Goal: Check status: Check status

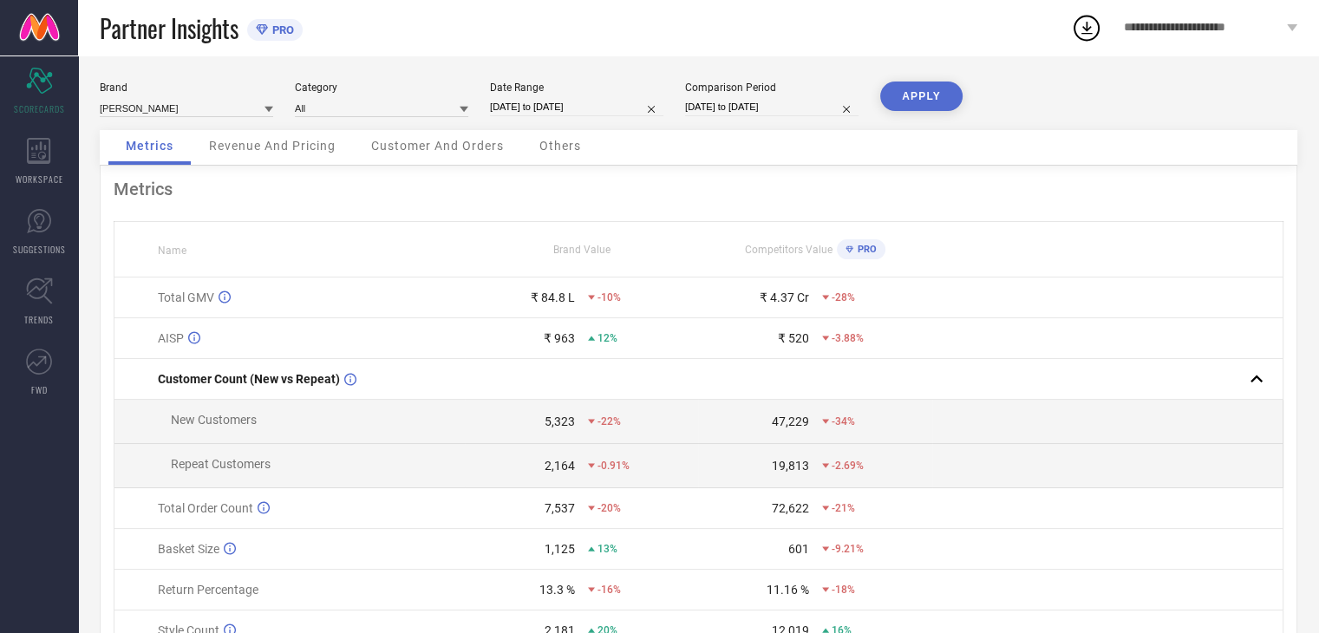
select select "7"
select select "2025"
select select "8"
select select "2025"
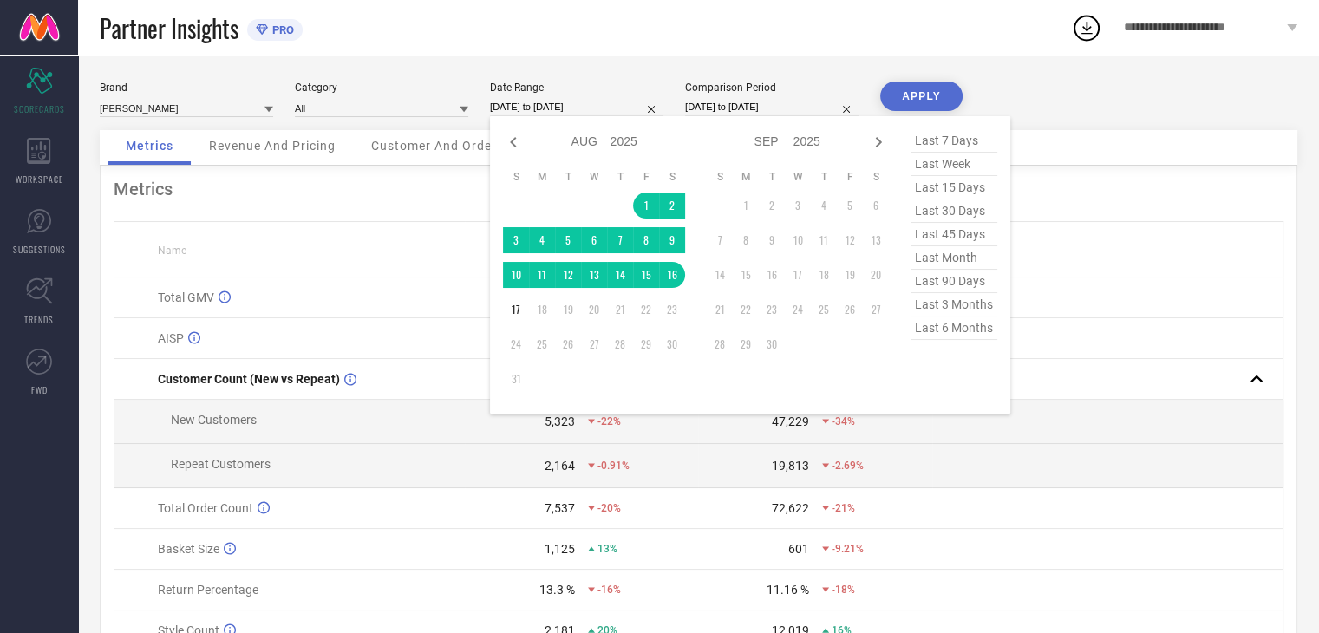
click at [585, 108] on input "[DATE] to [DATE]" at bounding box center [576, 107] width 173 height 18
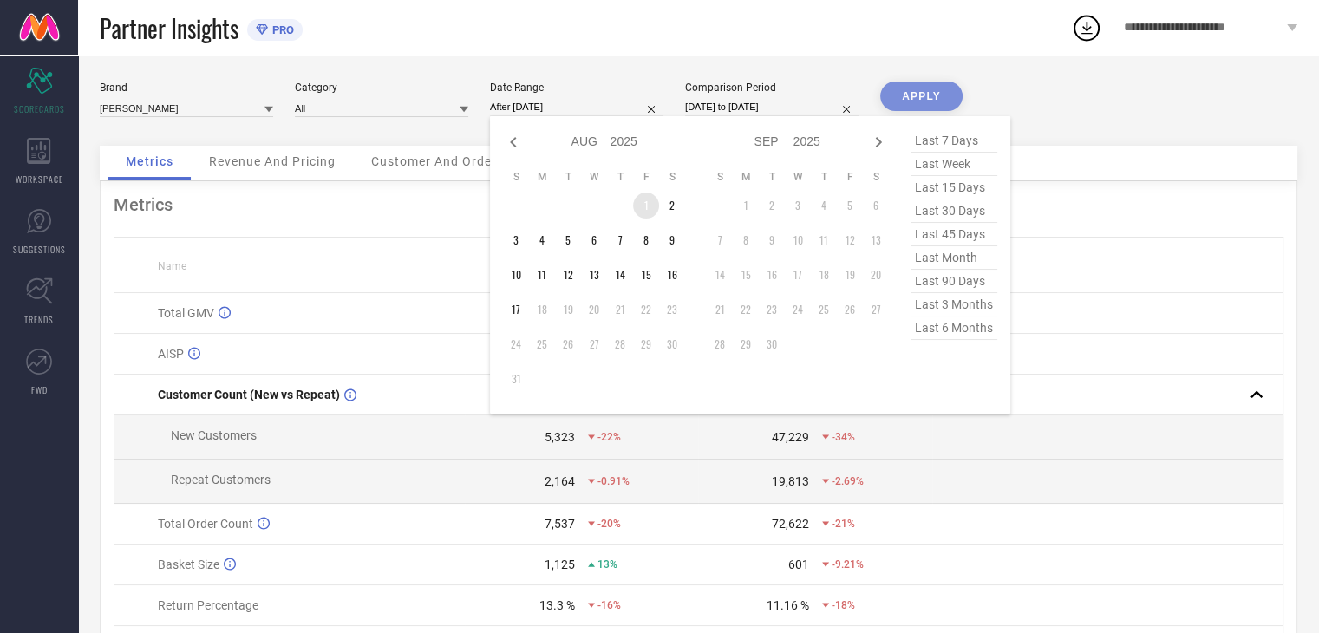
click at [645, 206] on td "1" at bounding box center [646, 206] width 26 height 26
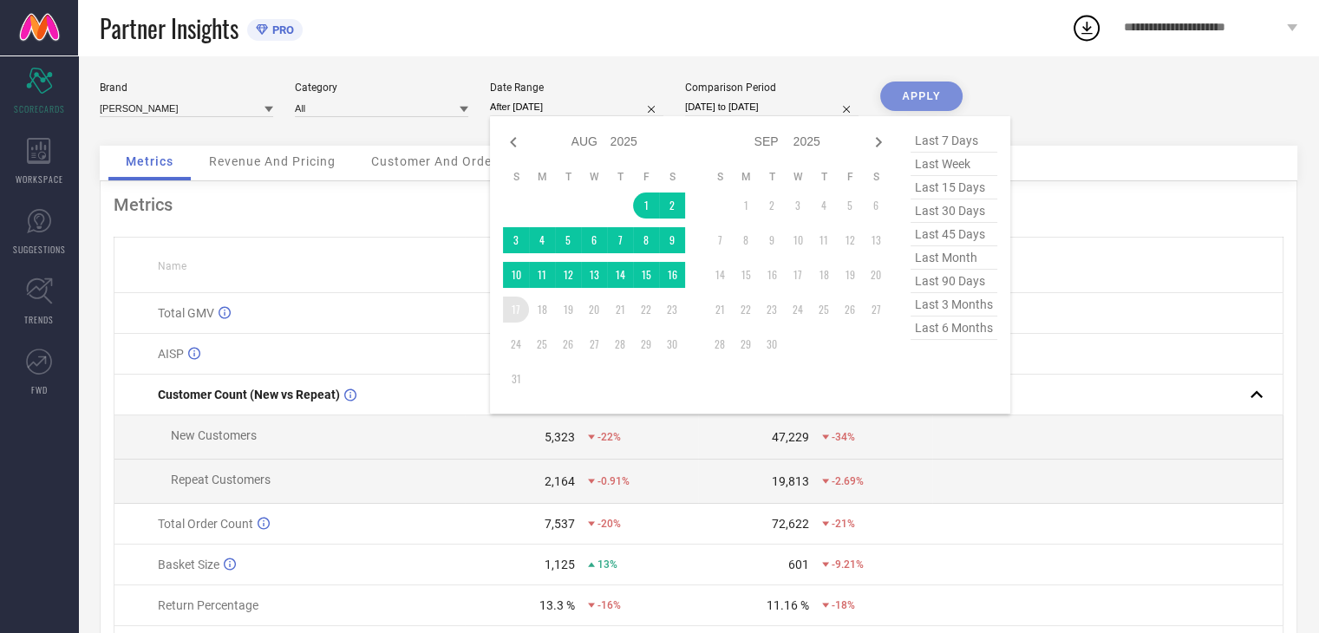
type input "[DATE] to [DATE]"
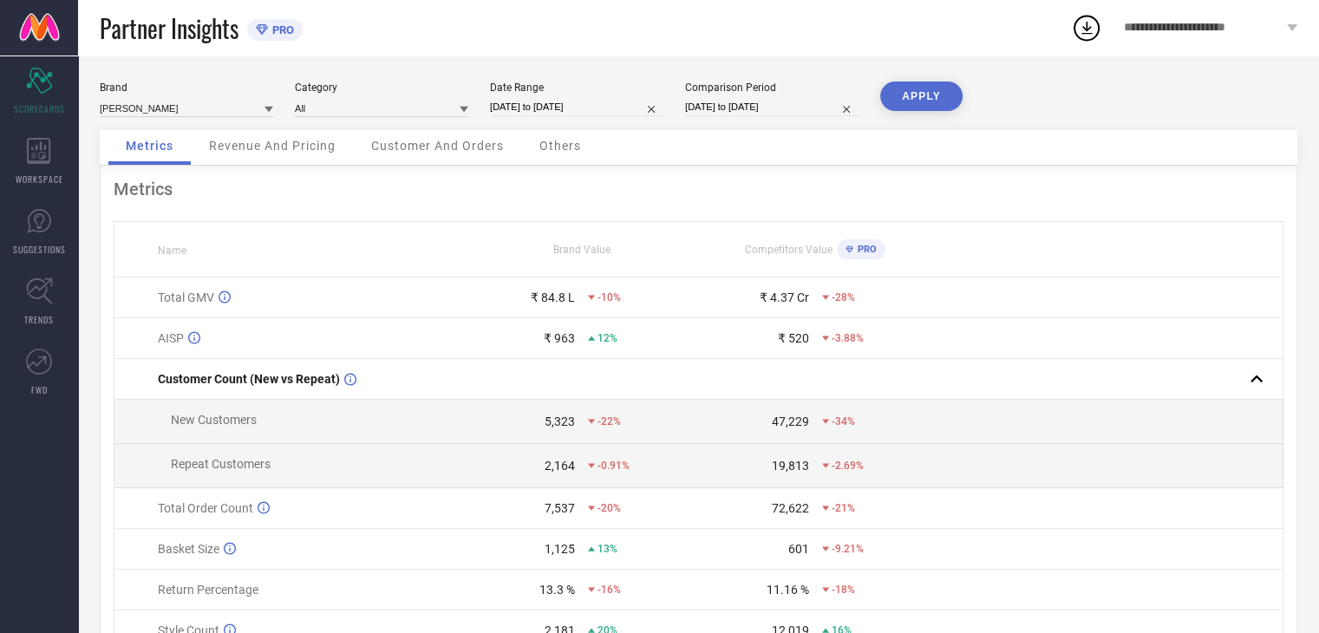
select select "7"
select select "2024"
select select "8"
select select "2024"
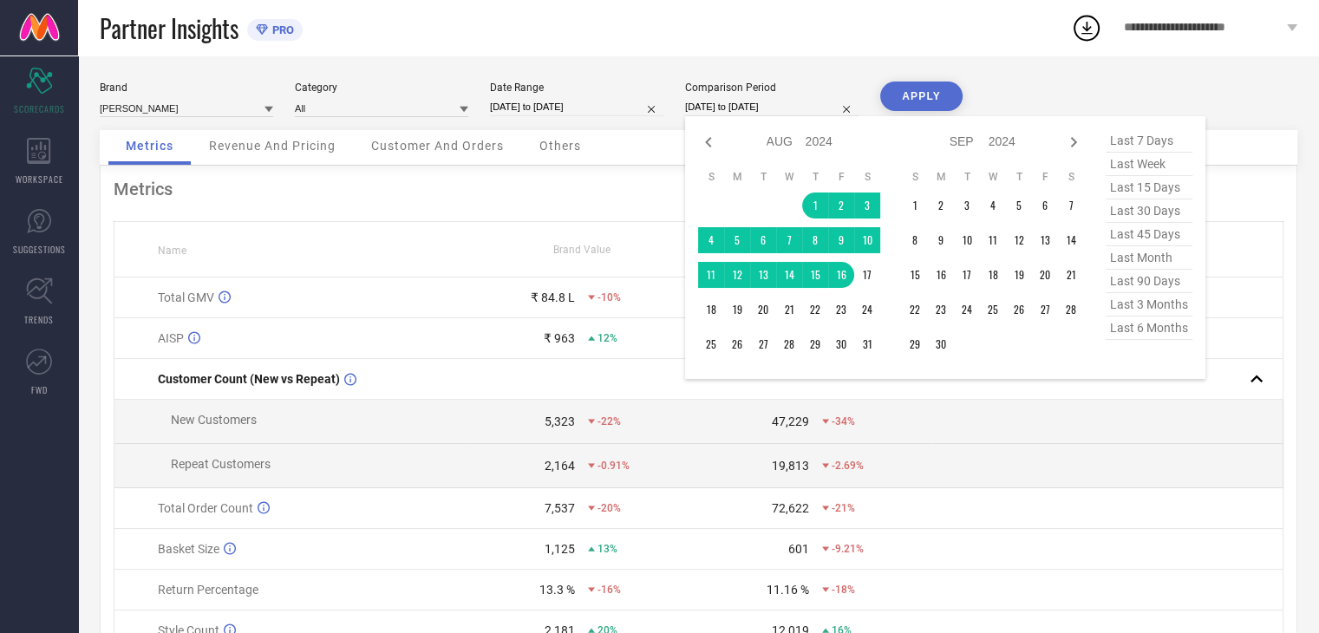
click at [767, 103] on input "[DATE] to [DATE]" at bounding box center [771, 107] width 173 height 18
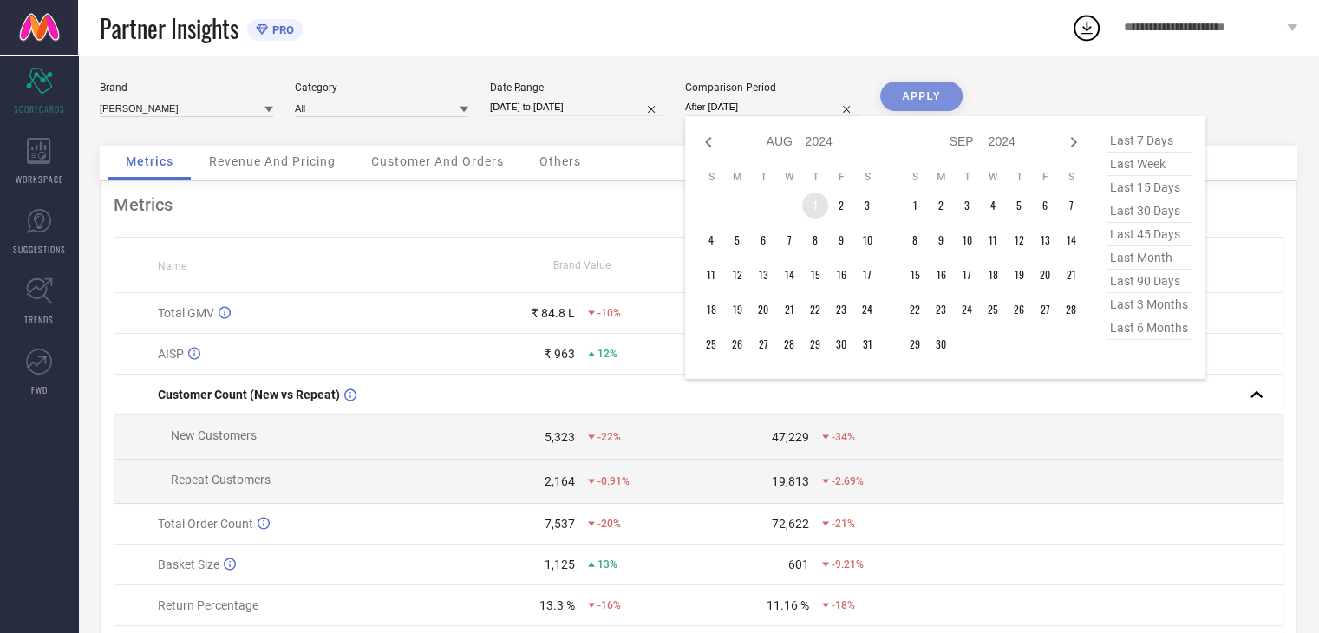
click at [810, 206] on td "1" at bounding box center [815, 206] width 26 height 26
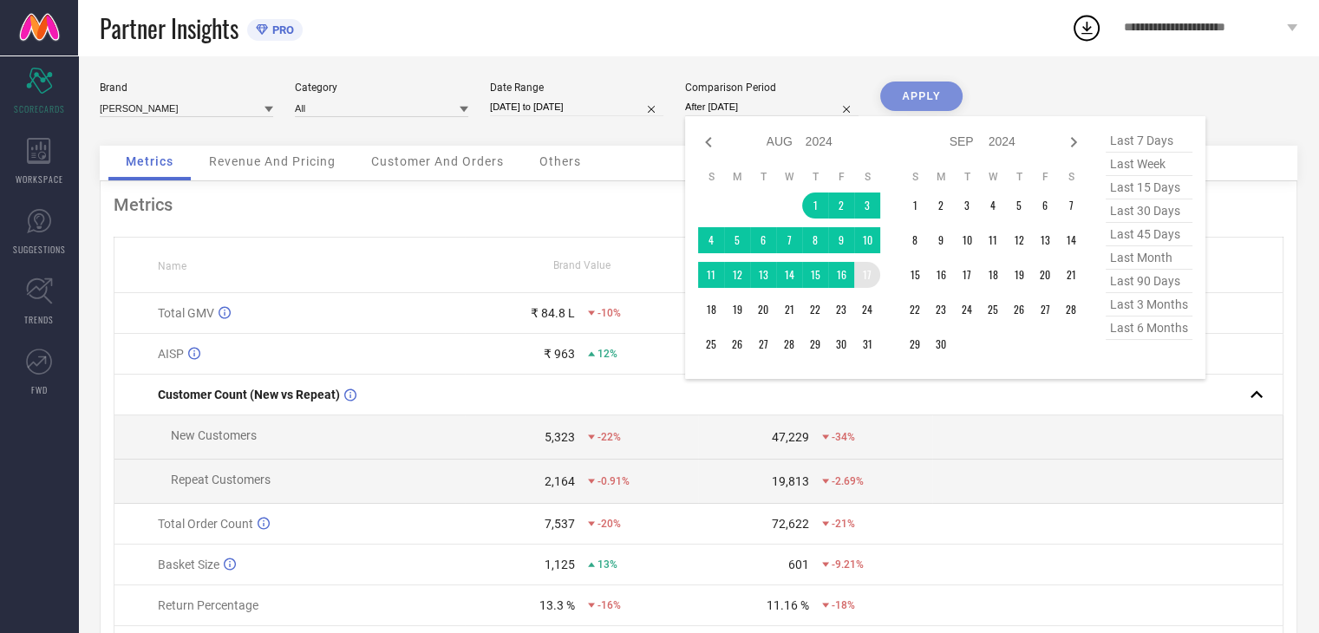
type input "[DATE] to [DATE]"
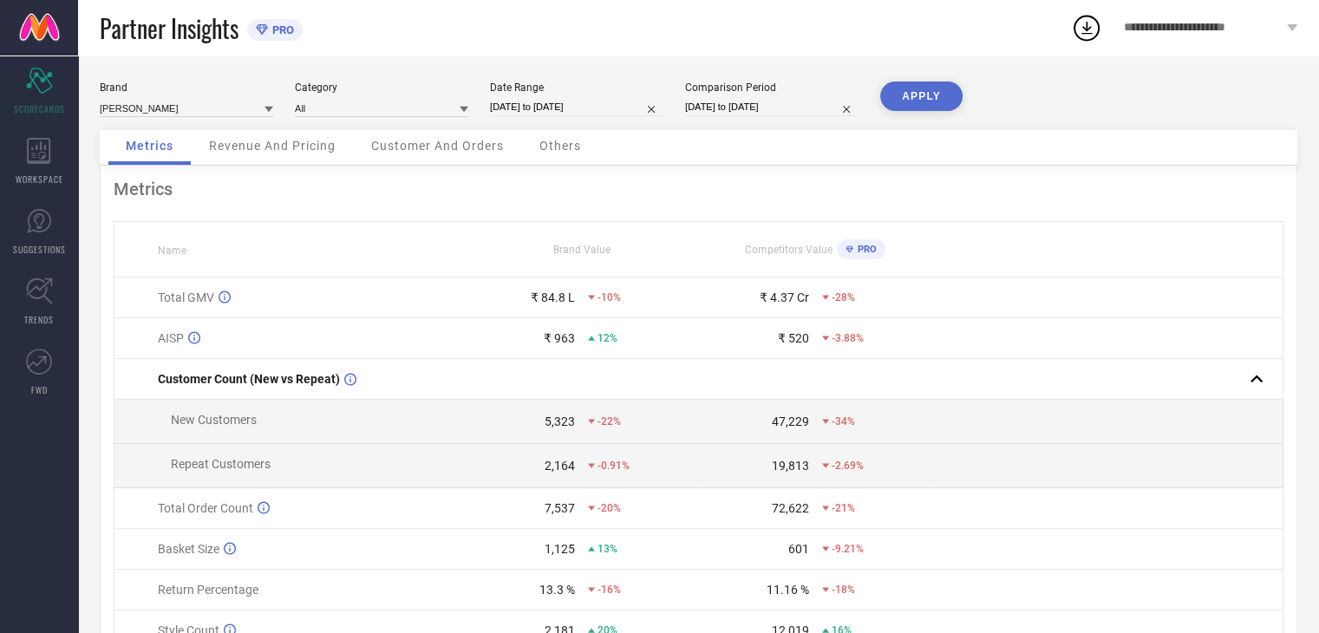
click at [925, 89] on button "APPLY" at bounding box center [921, 96] width 82 height 29
click at [281, 154] on div "Revenue And Pricing" at bounding box center [272, 147] width 161 height 35
